Goal: Task Accomplishment & Management: Manage account settings

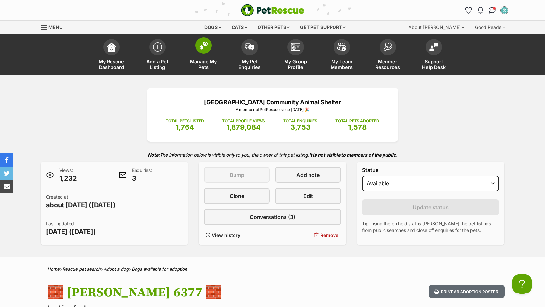
click at [201, 65] on span "Manage My Pets" at bounding box center [204, 64] width 30 height 11
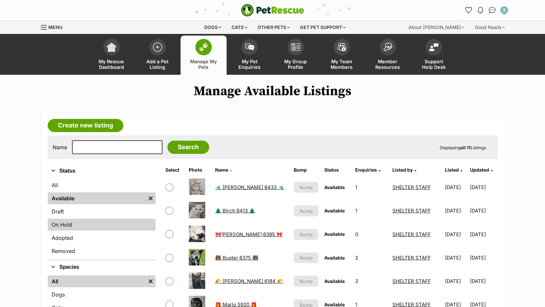
click at [62, 224] on link "On Hold" at bounding box center [102, 225] width 108 height 12
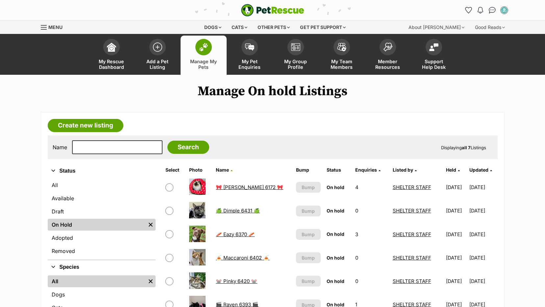
click at [228, 234] on link "🥓 Eazy 6370 🥓" at bounding box center [235, 234] width 39 height 6
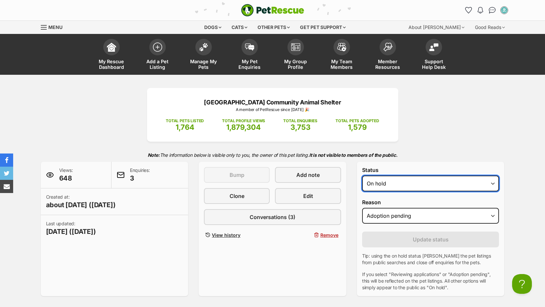
click at [381, 188] on select "Draft - not available as listing has enquires Available On hold Adopted" at bounding box center [430, 183] width 137 height 16
select select "rehomed"
click at [362, 175] on select "Draft - not available as listing has enquires Available On hold Adopted" at bounding box center [430, 183] width 137 height 16
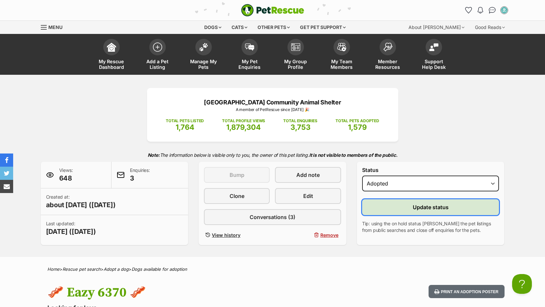
click at [385, 203] on button "Update status" at bounding box center [430, 207] width 137 height 16
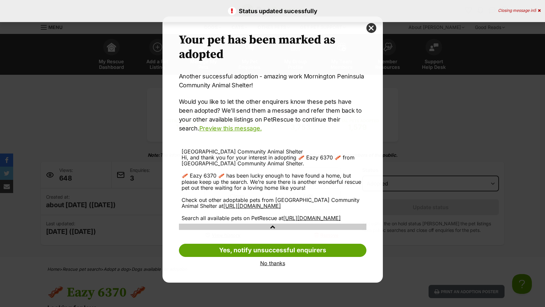
scroll to position [0, 5]
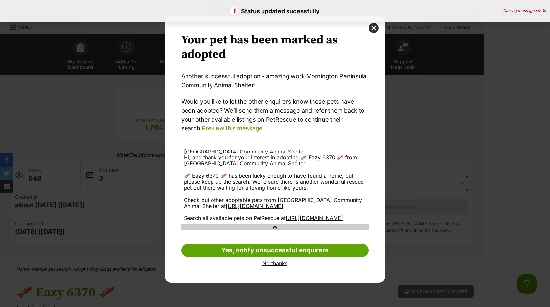
click at [274, 266] on link "No thanks" at bounding box center [275, 263] width 188 height 6
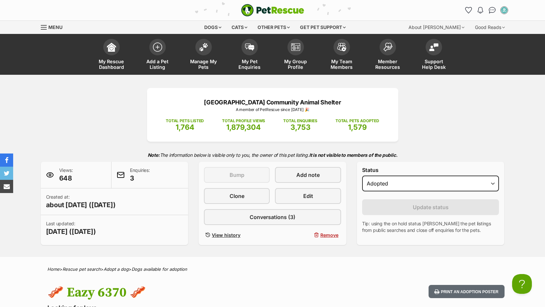
scroll to position [0, 0]
